Goal: Task Accomplishment & Management: Complete application form

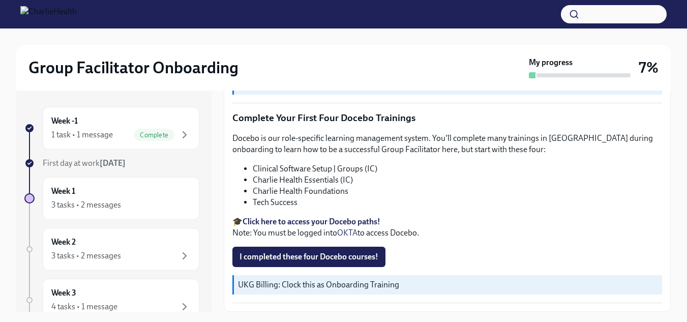
scroll to position [1458, 0]
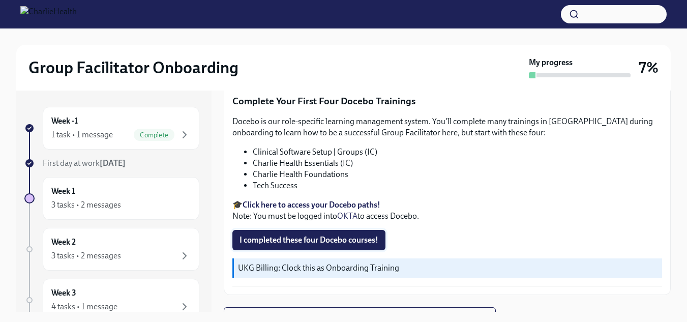
click at [297, 235] on span "I completed these four Docebo courses!" at bounding box center [309, 240] width 139 height 10
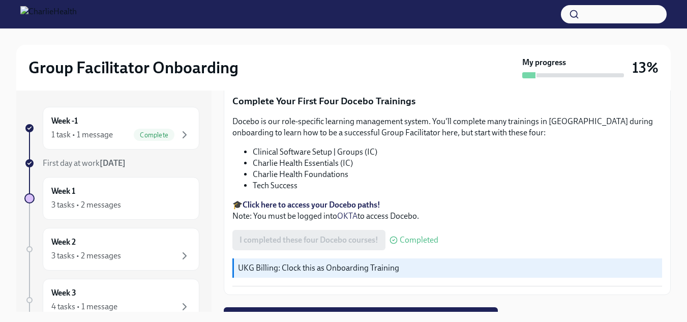
scroll to position [18, 0]
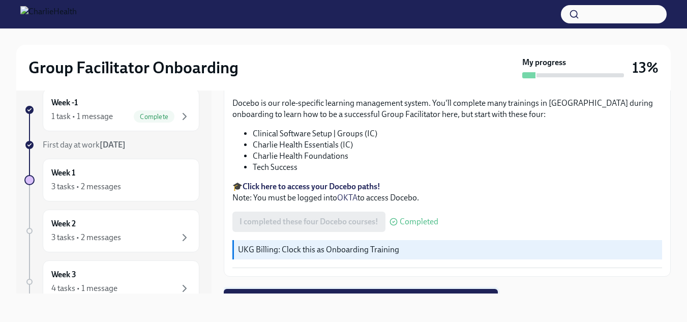
click at [362, 294] on span "Next task : Week One: Essential Compliance Tasks (~6.5 hours to complete)" at bounding box center [361, 299] width 260 height 10
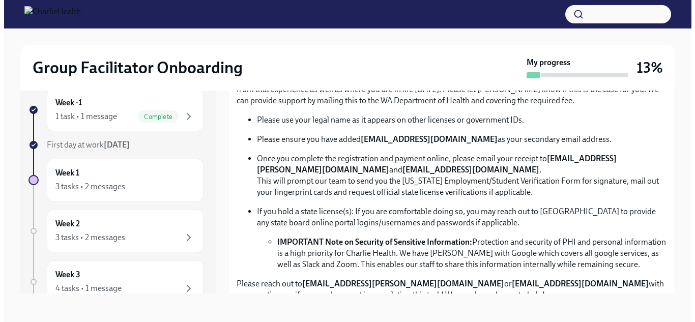
scroll to position [754, 0]
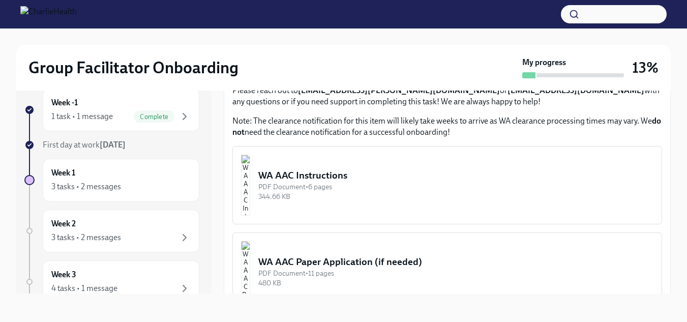
click at [250, 168] on img "button" at bounding box center [245, 185] width 9 height 61
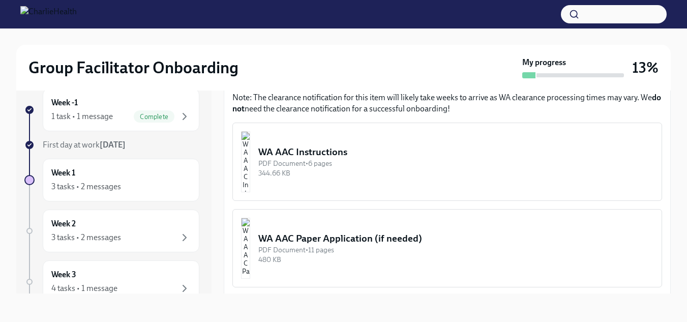
scroll to position [771, 0]
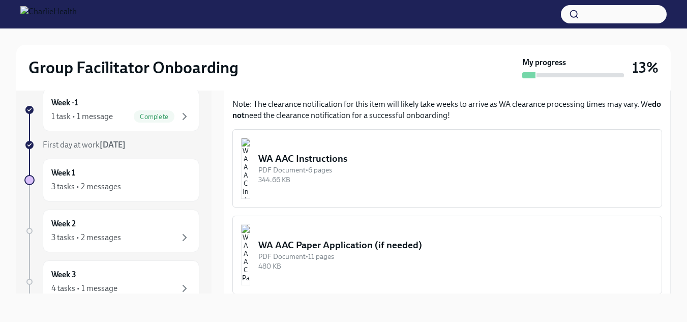
click at [250, 158] on img "button" at bounding box center [245, 168] width 9 height 61
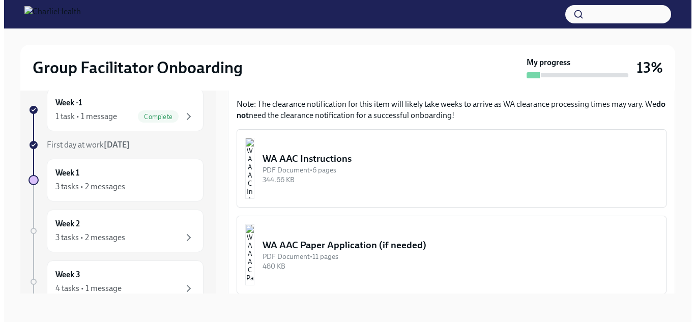
scroll to position [751, 0]
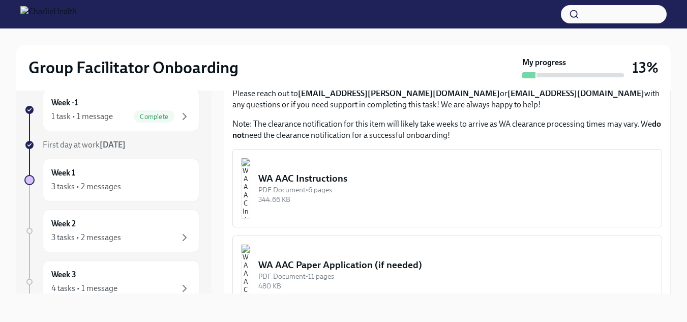
click at [250, 177] on img "button" at bounding box center [245, 188] width 9 height 61
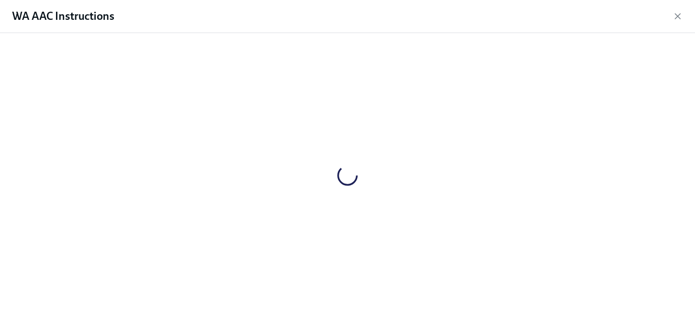
click at [278, 177] on div at bounding box center [347, 175] width 662 height 269
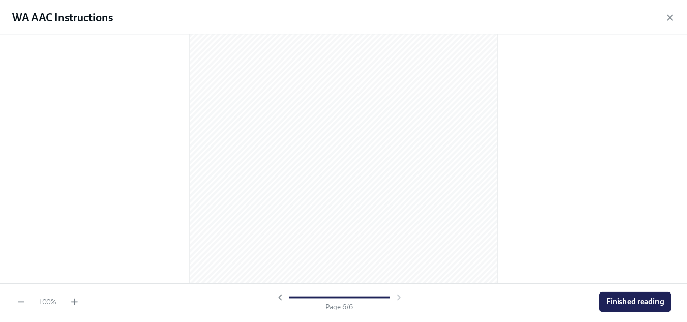
scroll to position [2229, 0]
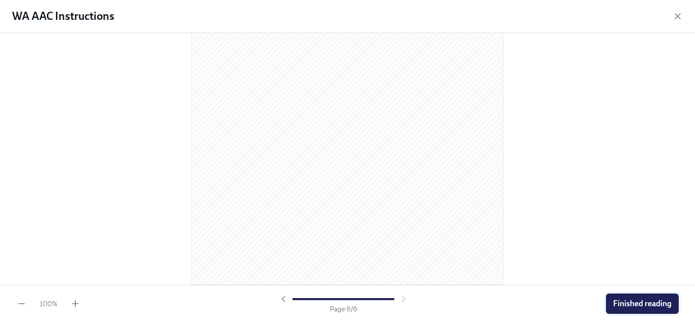
click at [633, 307] on span "Finished reading" at bounding box center [642, 304] width 59 height 10
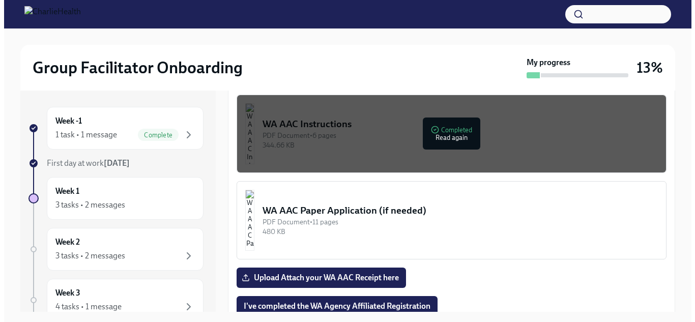
scroll to position [811, 0]
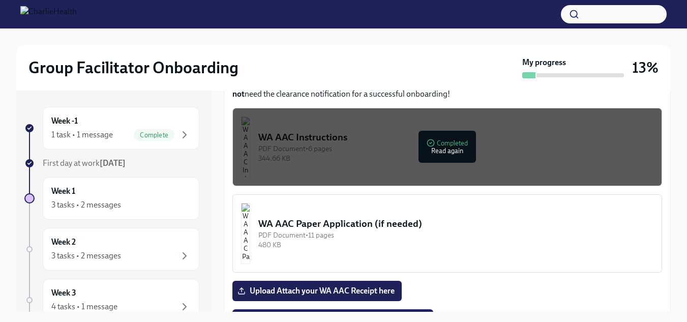
click at [441, 144] on div "PDF Document • 6 pages" at bounding box center [455, 149] width 395 height 10
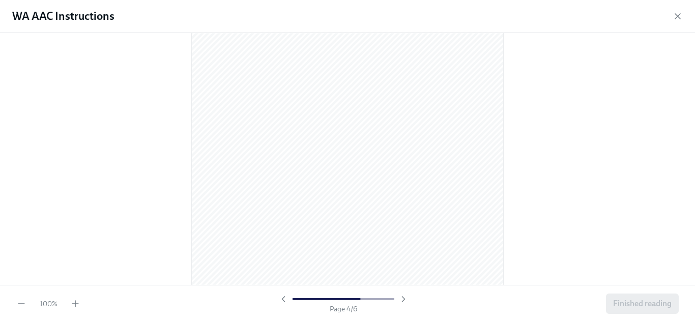
scroll to position [1250, 0]
